Goal: Task Accomplishment & Management: Manage account settings

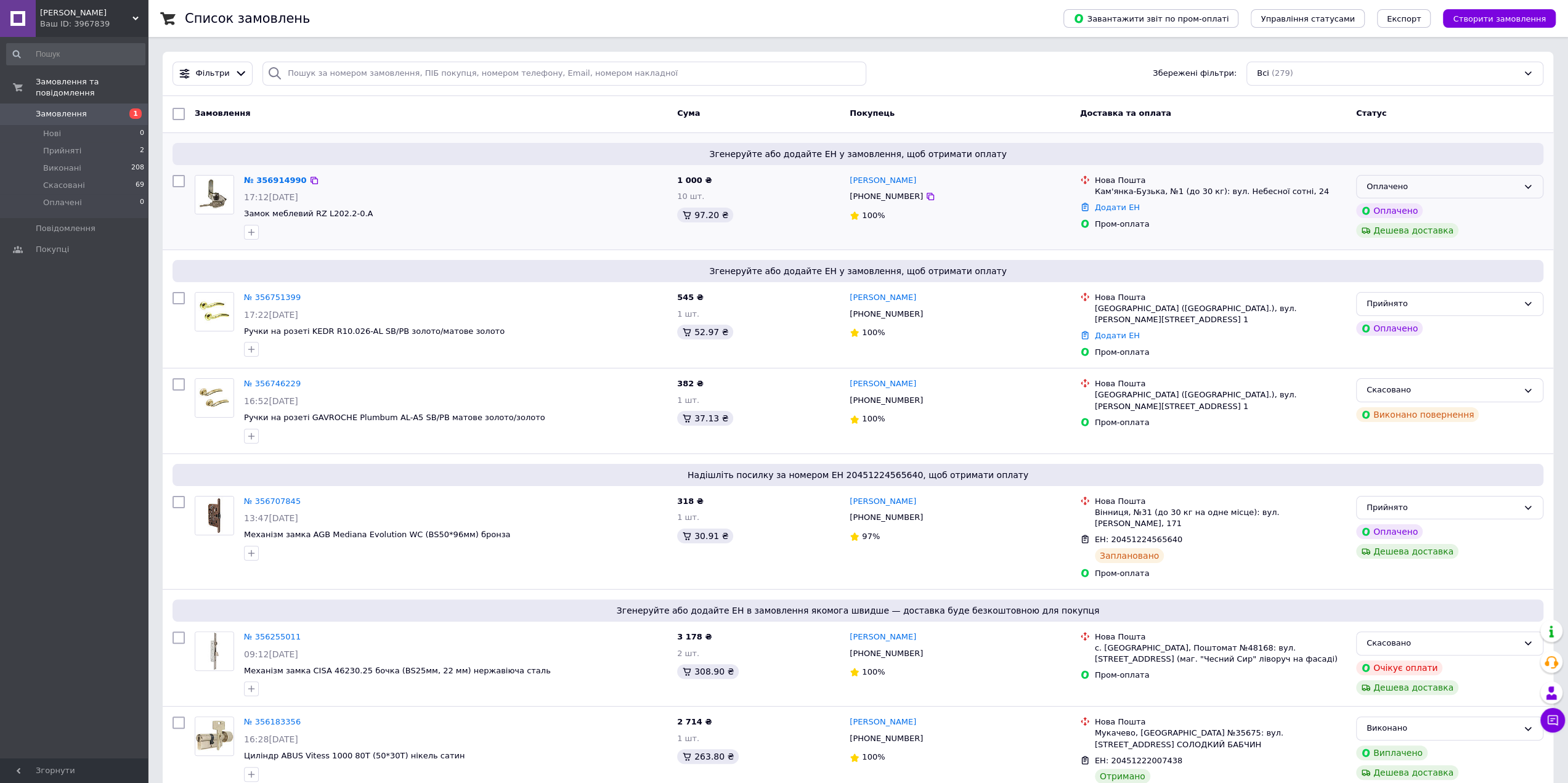
click at [1464, 177] on div "Оплачено" at bounding box center [1449, 187] width 187 height 24
click at [1390, 208] on li "Прийнято" at bounding box center [1449, 212] width 186 height 23
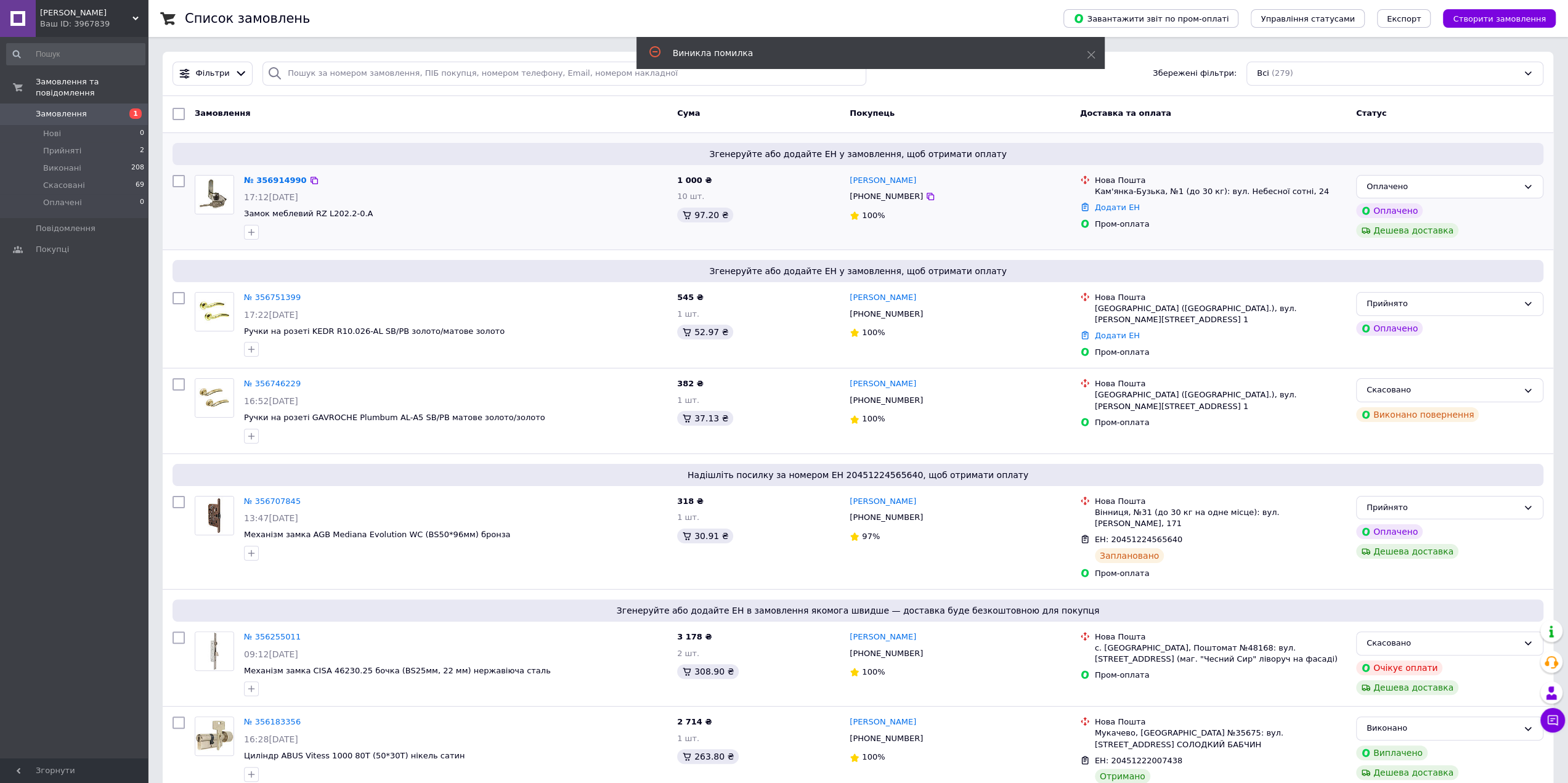
drag, startPoint x: 913, startPoint y: 195, endPoint x: 950, endPoint y: 135, distance: 70.5
click at [950, 135] on div "Згенеруйте або додайте ЕН у замовлення, щоб отримати оплату № 356914990 17:12, …" at bounding box center [858, 191] width 1391 height 117
click at [1433, 184] on div "Оплачено" at bounding box center [1442, 187] width 151 height 13
click at [1397, 207] on li "Прийнято" at bounding box center [1449, 212] width 186 height 23
click at [926, 199] on icon at bounding box center [930, 197] width 10 height 10
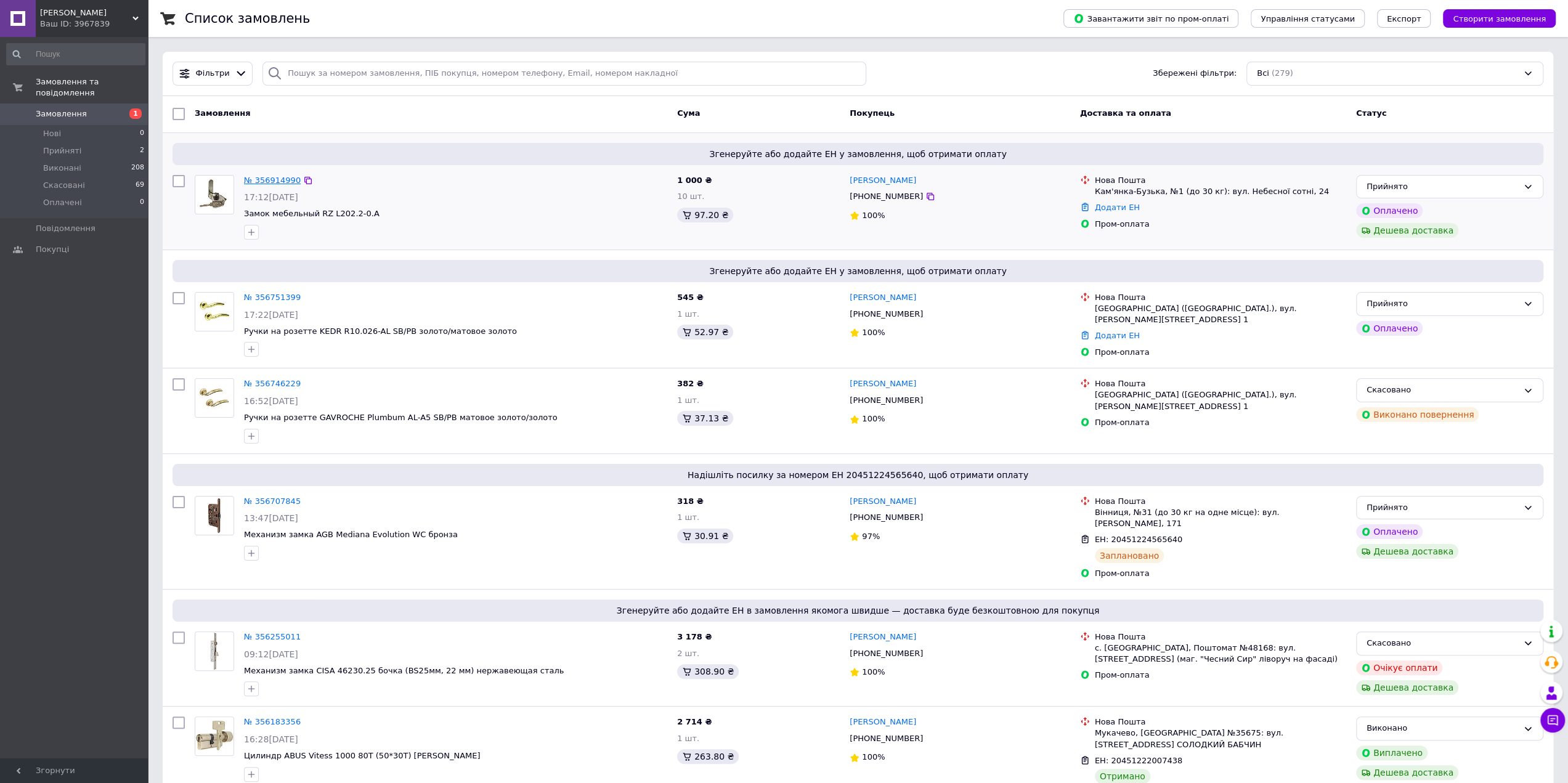
click at [262, 179] on link "№ 356914990" at bounding box center [272, 181] width 57 height 9
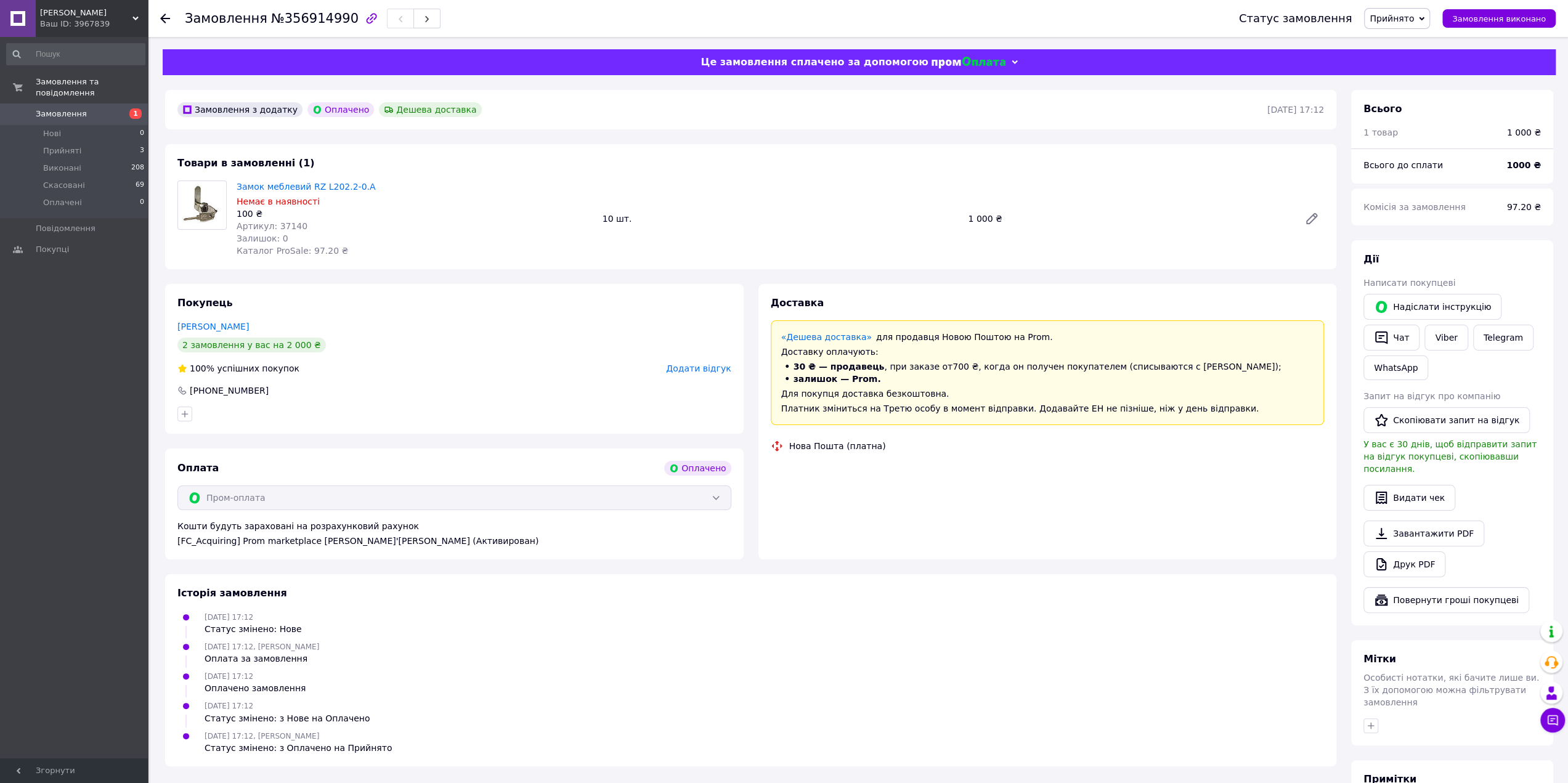
click at [299, 23] on span "№356914990" at bounding box center [315, 19] width 87 height 15
click at [299, 23] on span "№356914990" at bounding box center [315, 19] width 87 height 15
copy span "356914990"
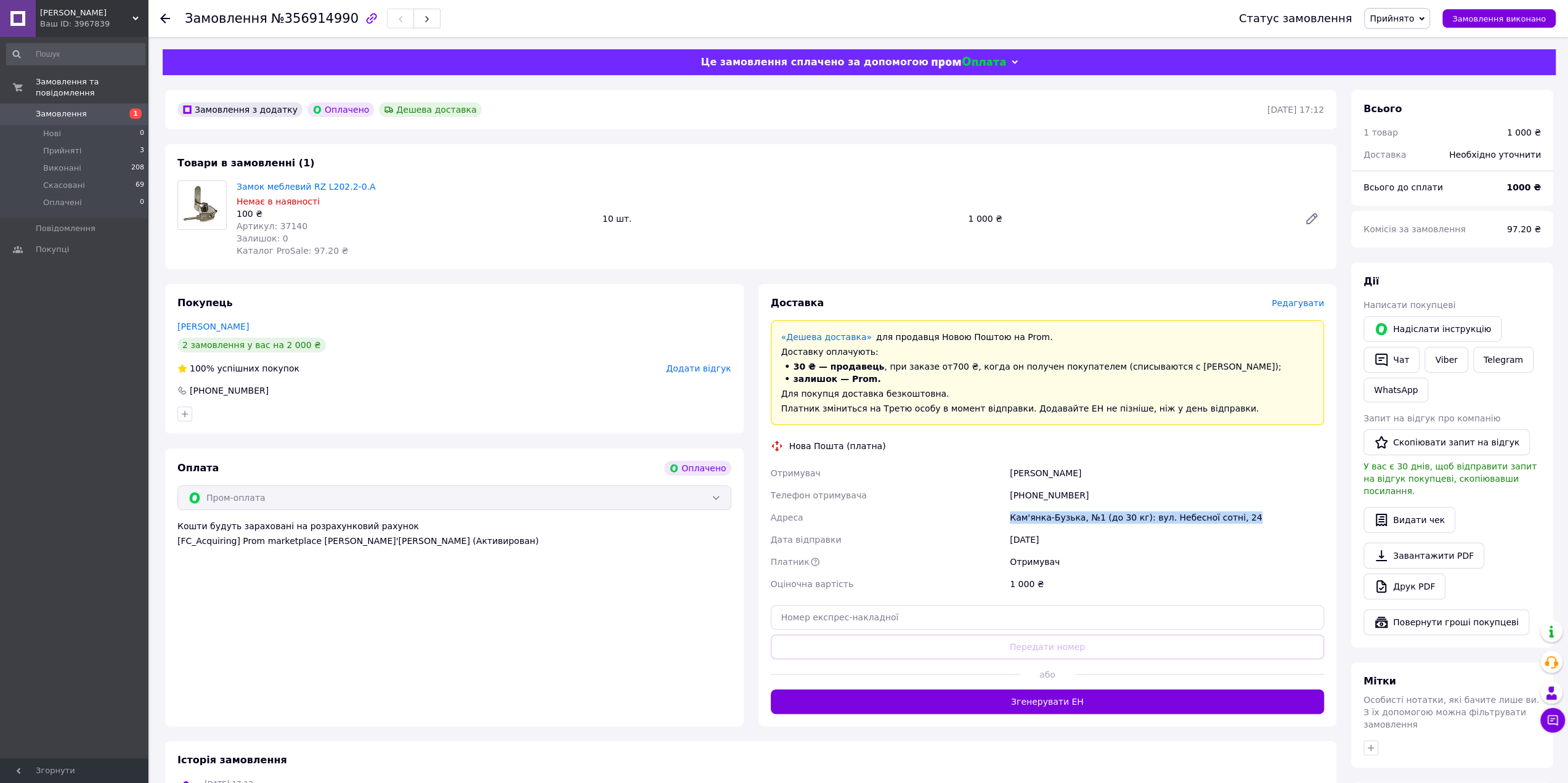
drag, startPoint x: 995, startPoint y: 520, endPoint x: 1255, endPoint y: 518, distance: 260.0
click at [1255, 518] on div "Отримувач Сапрука Петро Телефон отримувача +380978259136 Адреса Кам'янка-Бузька…" at bounding box center [1048, 529] width 559 height 133
copy div "Адреса Кам'янка-Бузька, №1 (до 30 кг): вул. Небесної сотні, 24"
click at [288, 225] on span "Артикул: 37140" at bounding box center [272, 226] width 71 height 10
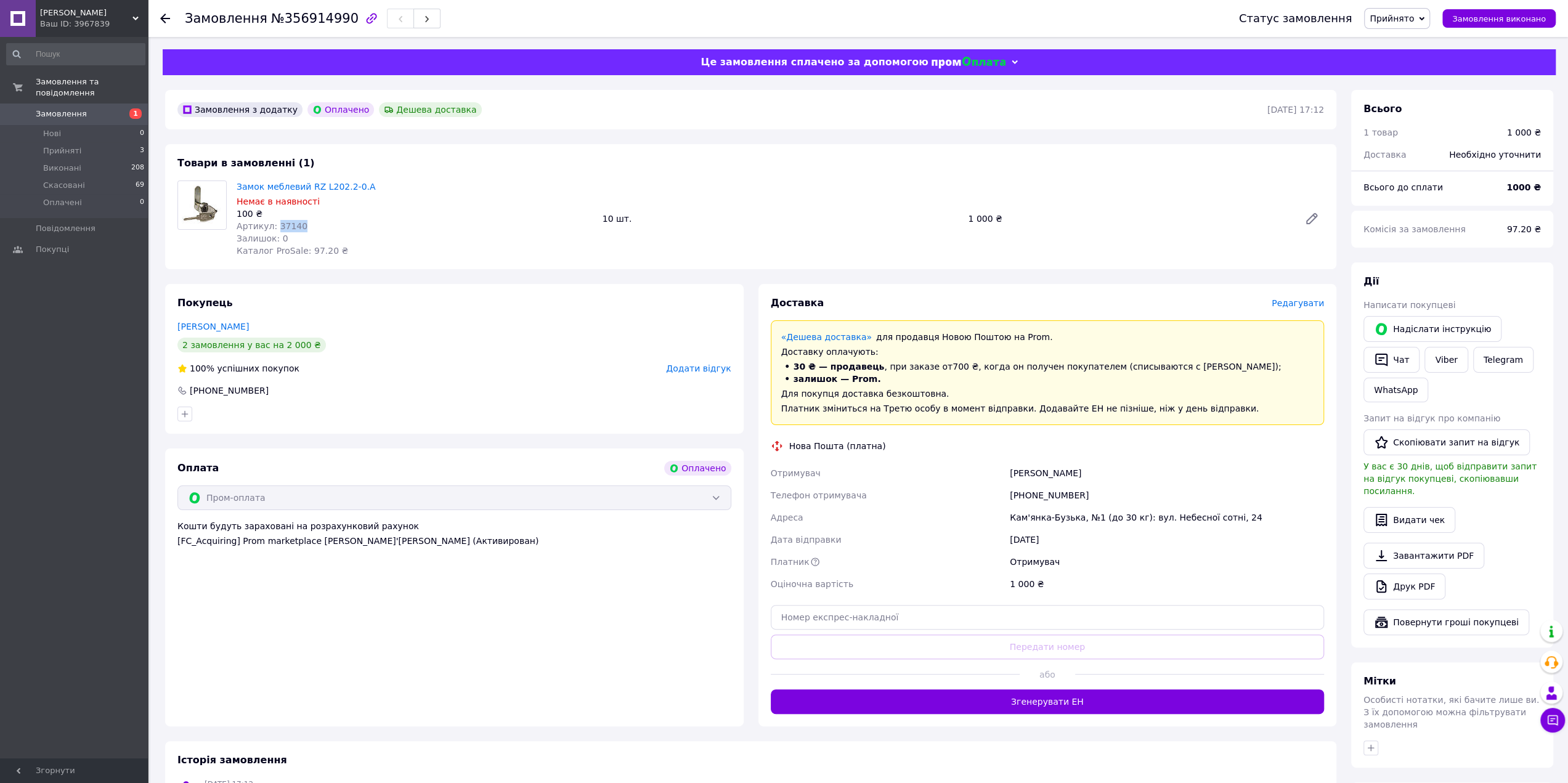
copy span "37140"
